Goal: Task Accomplishment & Management: Manage account settings

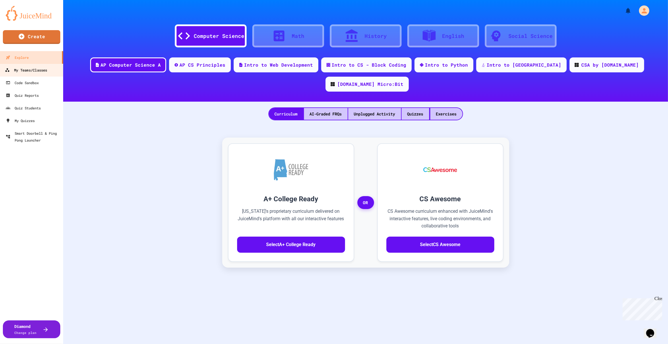
click at [31, 71] on div "My Teams/Classes" at bounding box center [26, 70] width 42 height 7
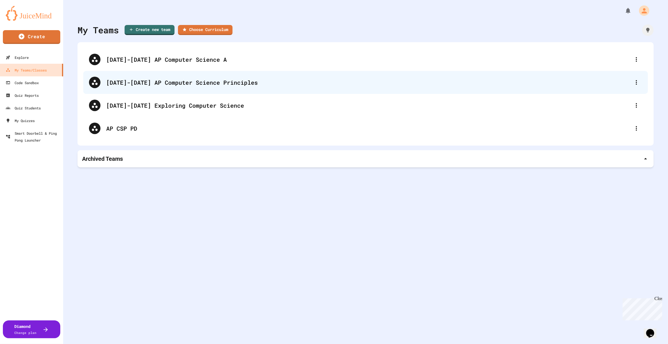
click at [227, 85] on div "[DATE]-[DATE] AP Computer Science Principles" at bounding box center [368, 82] width 524 height 9
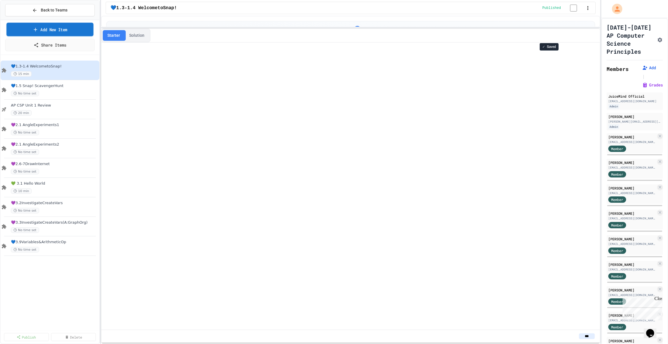
click at [51, 30] on link "Add New Item" at bounding box center [49, 29] width 87 height 13
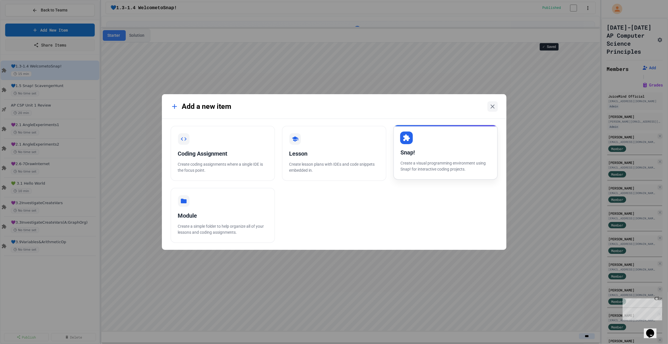
click at [396, 146] on div "Snap! Create a visual programming environment using Snap! for interactive codin…" at bounding box center [445, 152] width 104 height 55
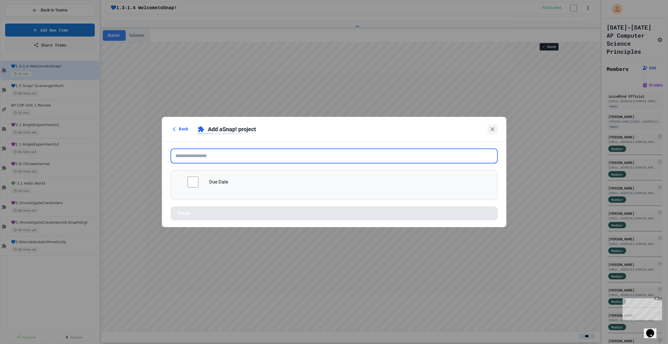
click at [240, 154] on input "text" at bounding box center [333, 155] width 327 height 15
paste input "**********"
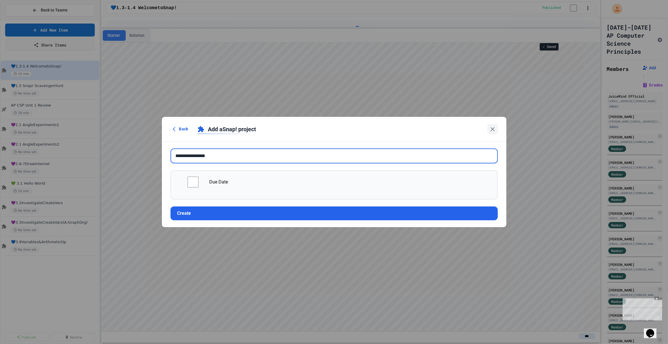
type input "**********"
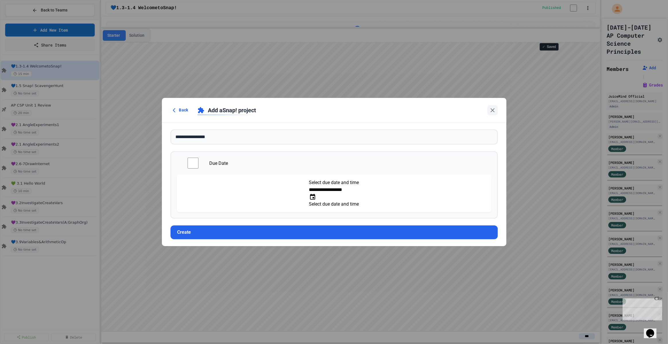
click at [316, 193] on icon "Choose date, selected date is Sep 29, 2025" at bounding box center [312, 196] width 7 height 7
click at [186, 224] on icon "Next month" at bounding box center [183, 226] width 5 height 5
click at [187, 245] on button "6" at bounding box center [185, 247] width 3 height 7
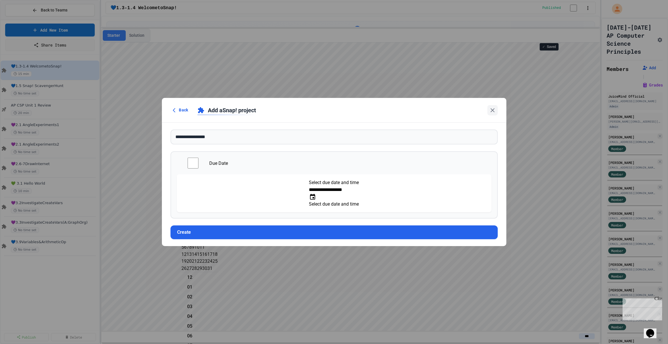
scroll to position [132, 0]
type input "**********"
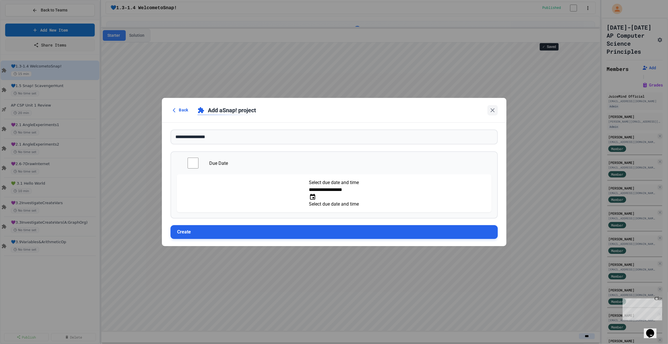
click at [209, 225] on button "Create" at bounding box center [333, 232] width 327 height 14
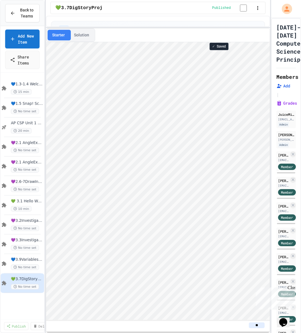
click at [294, 288] on div "Close" at bounding box center [291, 289] width 7 height 7
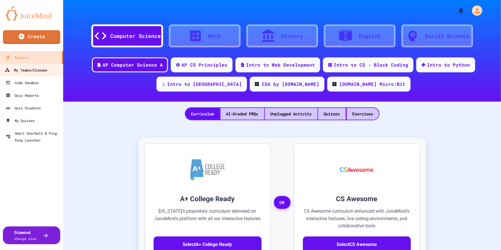
click at [37, 72] on div "My Teams/Classes" at bounding box center [26, 70] width 42 height 7
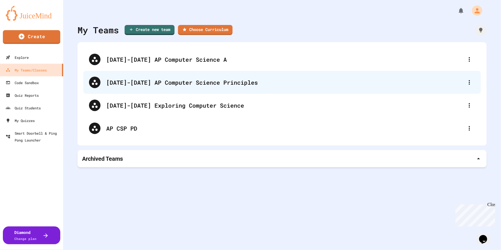
click at [233, 84] on div "[DATE]-[DATE] AP Computer Science Principles" at bounding box center [284, 82] width 357 height 9
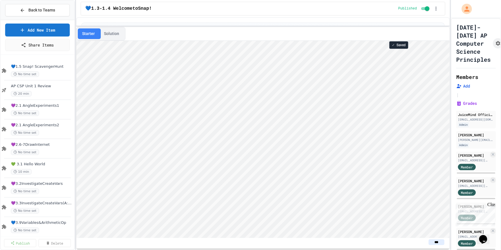
scroll to position [44, 0]
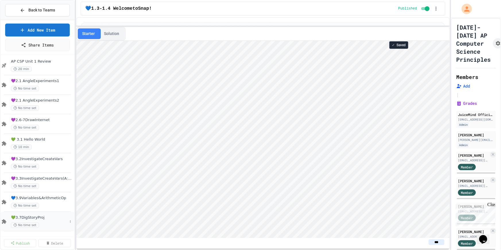
click at [29, 214] on div "💚3.7DigStoryProj No time set" at bounding box center [38, 222] width 74 height 20
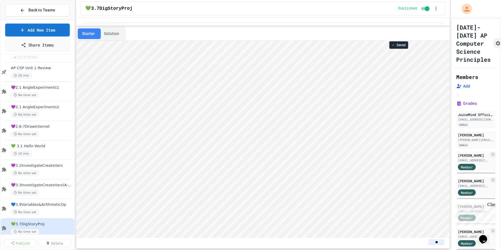
click at [207, 11] on div "💚3.7DigStoryProj" at bounding box center [241, 8] width 310 height 7
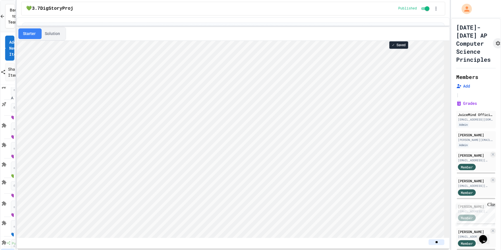
click at [14, 13] on div "Back to Teams Add New Item Share Items 💙1.3-1.4 WelcometoSnap! 15 min 💙1.5 Snap…" at bounding box center [250, 125] width 501 height 250
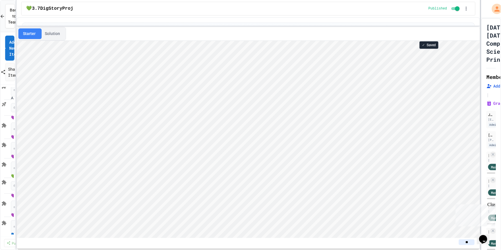
click at [481, 9] on div at bounding box center [480, 125] width 1 height 250
